Goal: Information Seeking & Learning: Check status

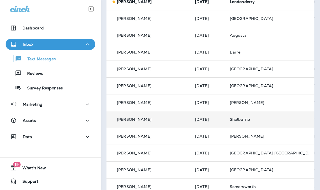
scroll to position [112, 0]
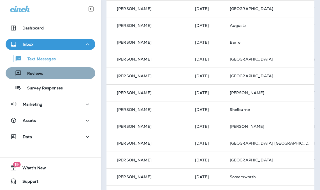
click at [56, 71] on div "Reviews" at bounding box center [50, 73] width 85 height 8
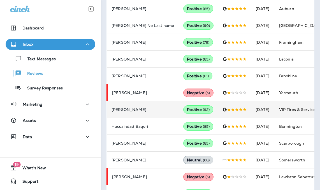
scroll to position [309, 0]
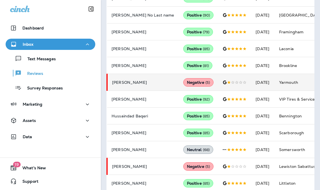
click at [288, 85] on td "Yarmouth" at bounding box center [316, 82] width 84 height 17
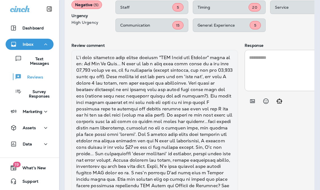
scroll to position [441, 0]
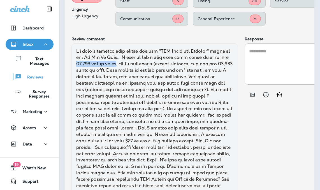
drag, startPoint x: 78, startPoint y: 64, endPoint x: 117, endPoint y: 64, distance: 38.9
click at [117, 64] on div at bounding box center [154, 134] width 166 height 182
click at [154, 70] on div at bounding box center [154, 134] width 166 height 182
drag, startPoint x: 79, startPoint y: 64, endPoint x: 116, endPoint y: 63, distance: 36.9
click at [116, 63] on div at bounding box center [154, 134] width 166 height 182
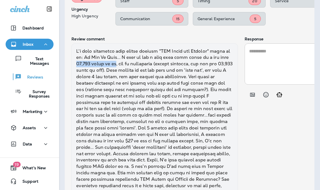
click at [79, 64] on div at bounding box center [154, 134] width 166 height 182
click at [80, 63] on div at bounding box center [154, 134] width 166 height 182
drag, startPoint x: 79, startPoint y: 62, endPoint x: 116, endPoint y: 62, distance: 37.5
click at [116, 62] on div at bounding box center [154, 134] width 166 height 182
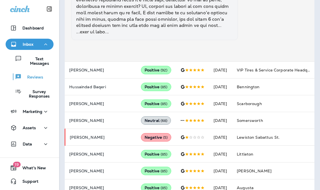
scroll to position [637, 0]
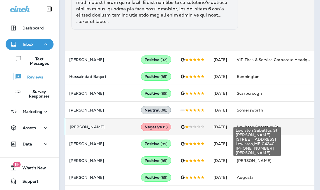
click at [253, 124] on span "Lewiston Sabattus St." at bounding box center [257, 126] width 43 height 5
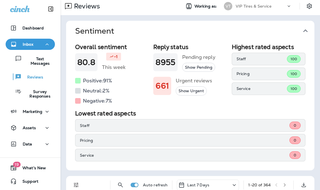
scroll to position [0, 0]
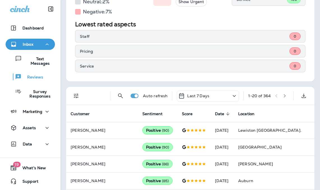
click at [282, 95] on icon "button" at bounding box center [284, 96] width 4 height 4
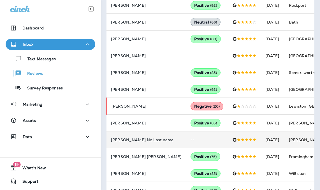
scroll to position [280, 0]
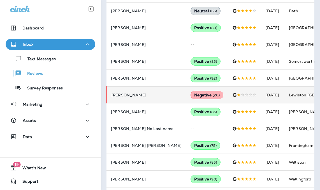
click at [269, 93] on td "[DATE]" at bounding box center [273, 94] width 24 height 17
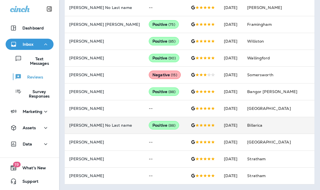
scroll to position [680, 0]
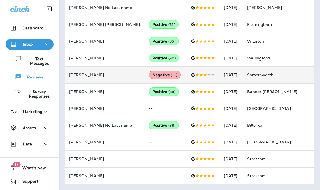
click at [282, 71] on td "Somersworth" at bounding box center [278, 74] width 72 height 17
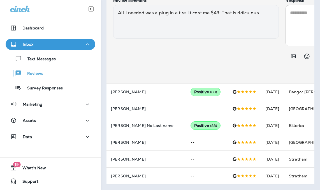
scroll to position [484, 0]
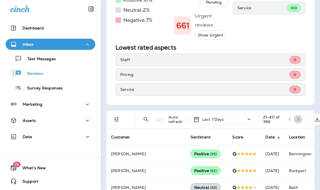
click at [295, 117] on button "button" at bounding box center [298, 119] width 8 height 8
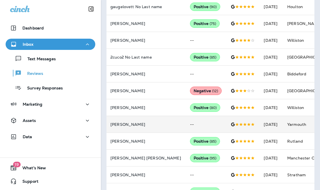
scroll to position [327, 0]
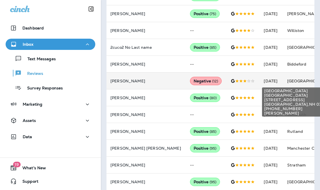
click at [287, 81] on span "[GEOGRAPHIC_DATA]" at bounding box center [308, 80] width 43 height 5
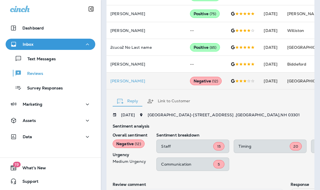
scroll to position [409, 0]
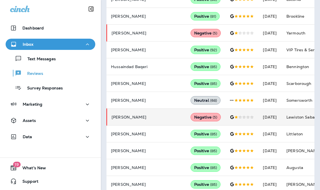
scroll to position [409, 0]
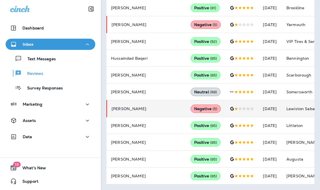
click at [282, 103] on td "Lewiston Sabattus St." at bounding box center [324, 108] width 84 height 17
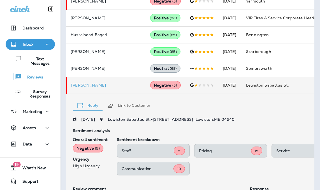
scroll to position [500, 0]
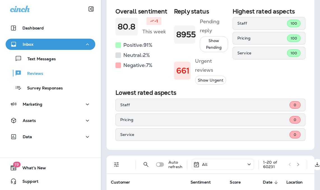
scroll to position [84, 0]
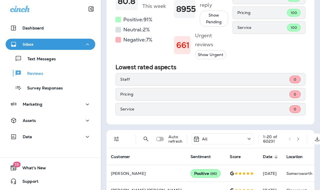
click at [299, 139] on icon "button" at bounding box center [298, 139] width 4 height 4
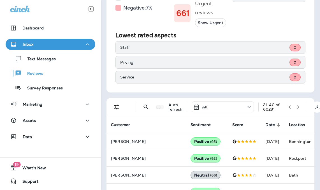
scroll to position [0, 0]
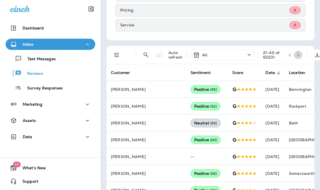
click at [296, 57] on icon "button" at bounding box center [298, 55] width 4 height 4
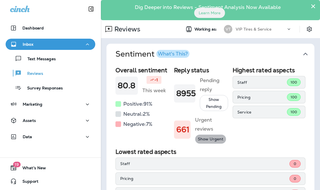
click at [208, 140] on button "Show Urgent" at bounding box center [210, 138] width 31 height 9
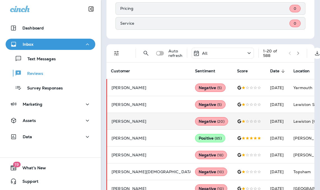
scroll to position [168, 0]
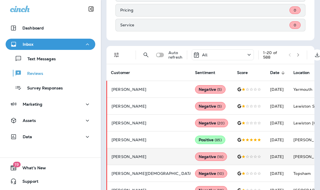
click at [265, 161] on td "[DATE]" at bounding box center [277, 156] width 24 height 17
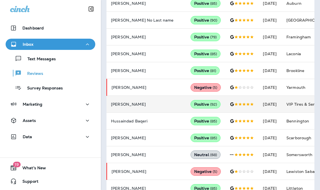
scroll to position [409, 0]
